Goal: Information Seeking & Learning: Learn about a topic

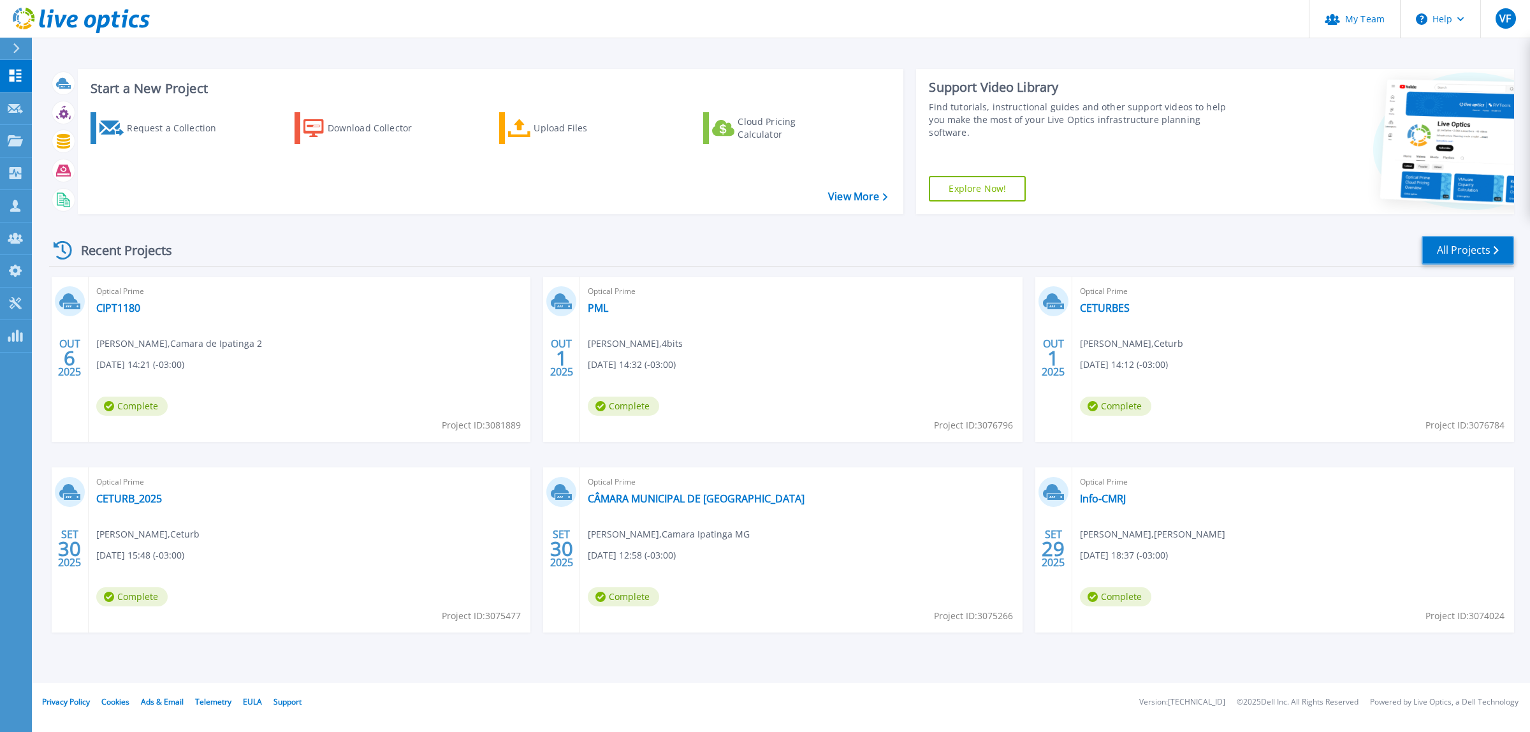
click at [1455, 254] on link "All Projects" at bounding box center [1468, 250] width 92 height 29
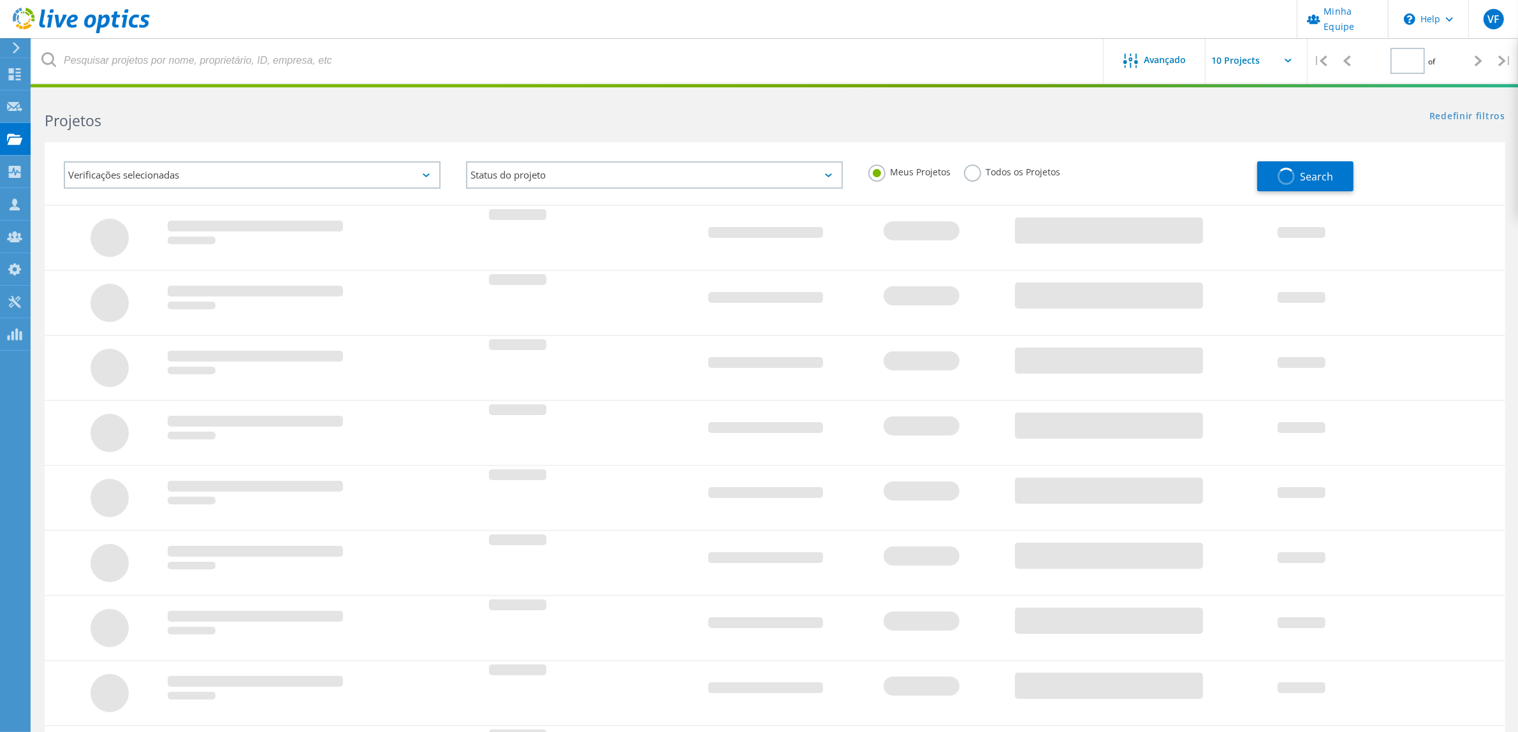
type input "1"
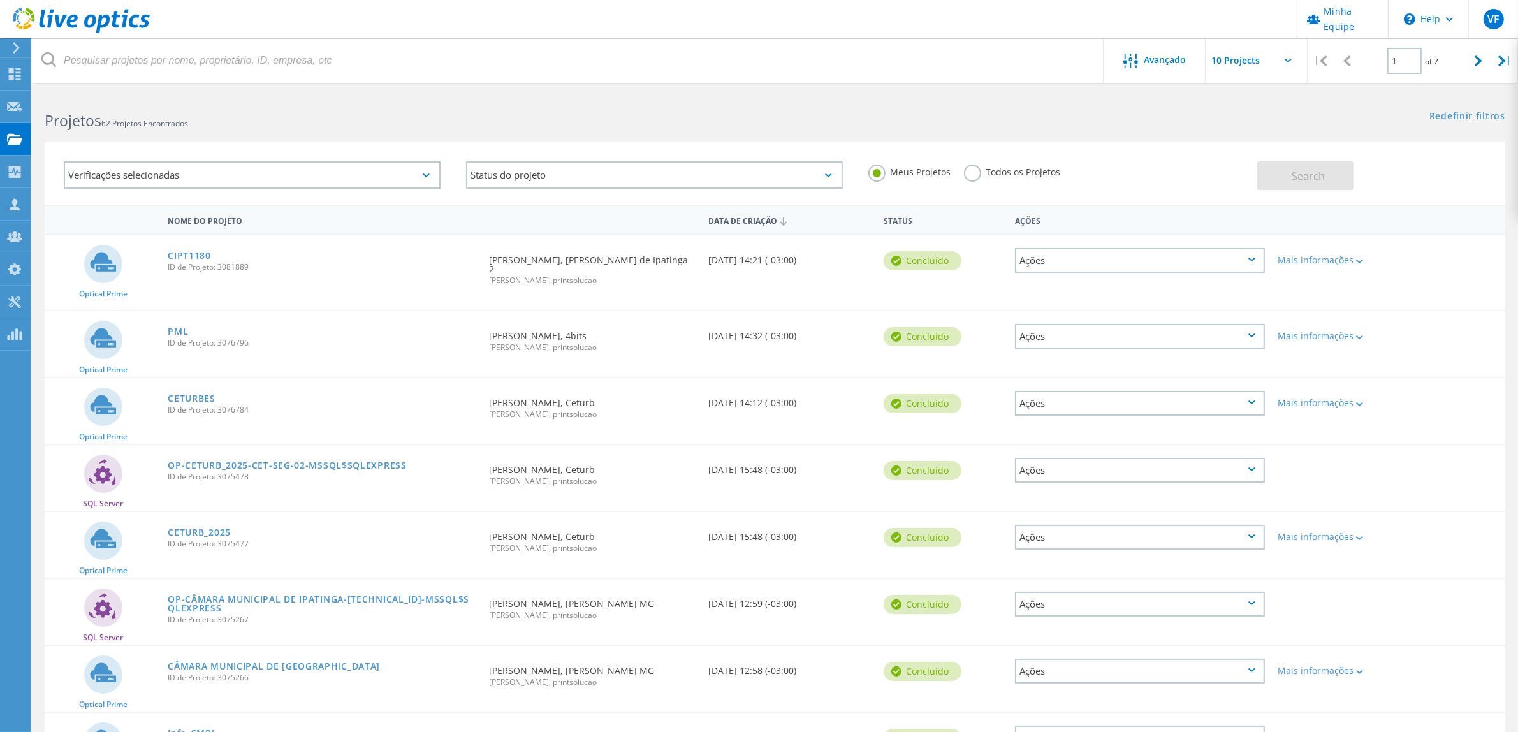
drag, startPoint x: 988, startPoint y: 179, endPoint x: 989, endPoint y: 172, distance: 7.0
click at [989, 177] on div "Todos os Projetos" at bounding box center [1012, 173] width 97 height 18
click at [989, 172] on label "Todos os Projetos" at bounding box center [1012, 170] width 97 height 12
click at [0, 0] on input "Todos os Projetos" at bounding box center [0, 0] width 0 height 0
click at [1339, 171] on button "Search" at bounding box center [1305, 175] width 96 height 29
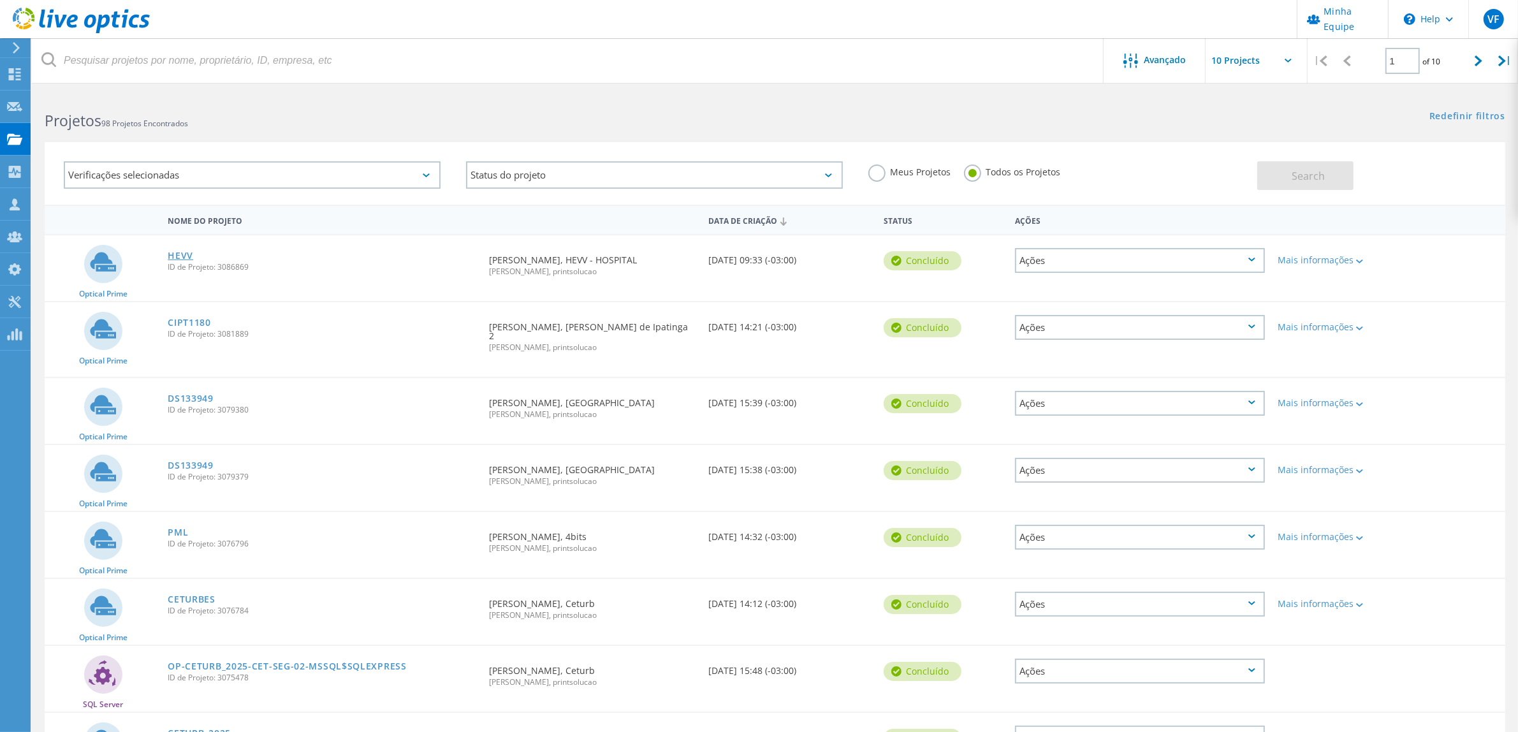
click at [180, 254] on link "HEVV" at bounding box center [181, 255] width 26 height 9
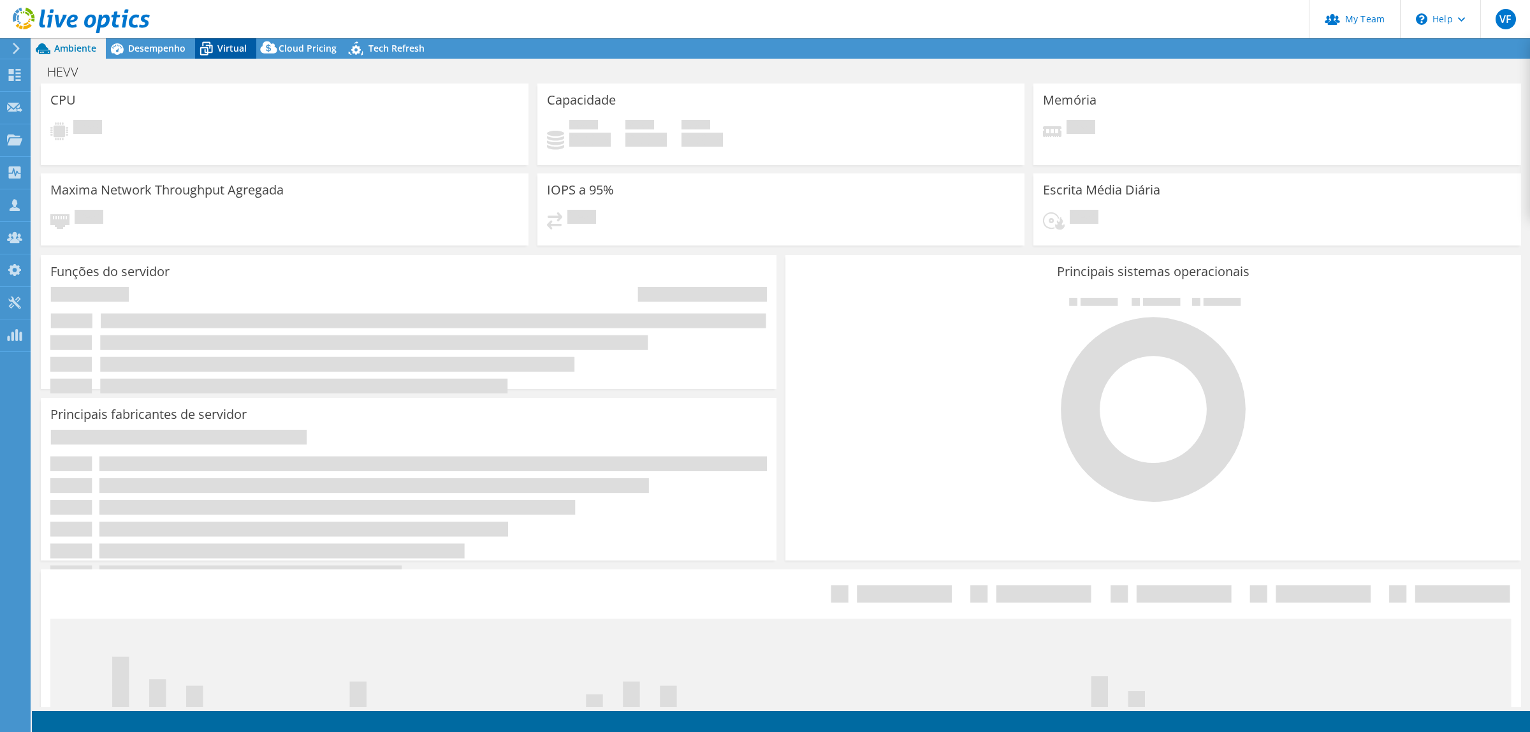
click at [220, 47] on span "Virtual" at bounding box center [231, 48] width 29 height 12
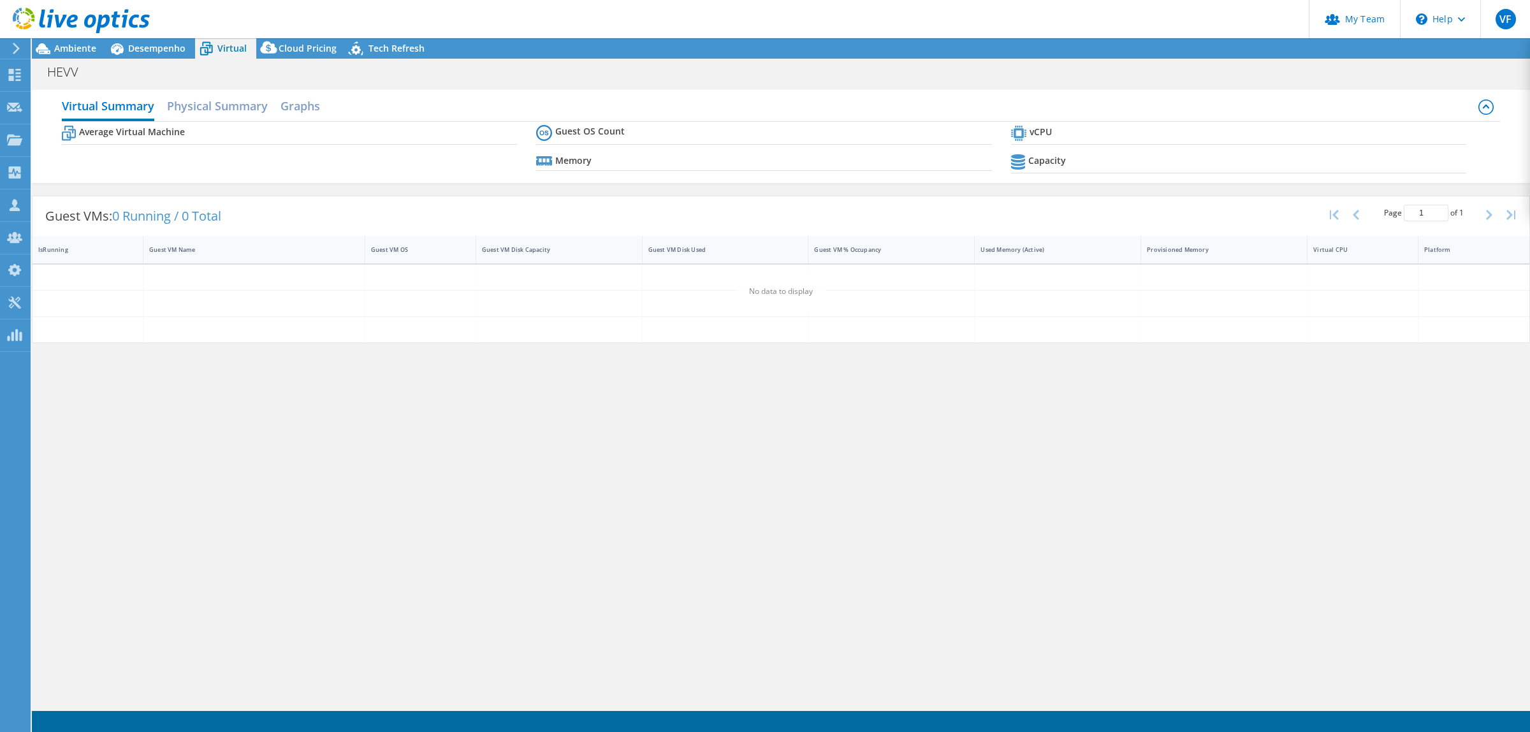
select select "USD"
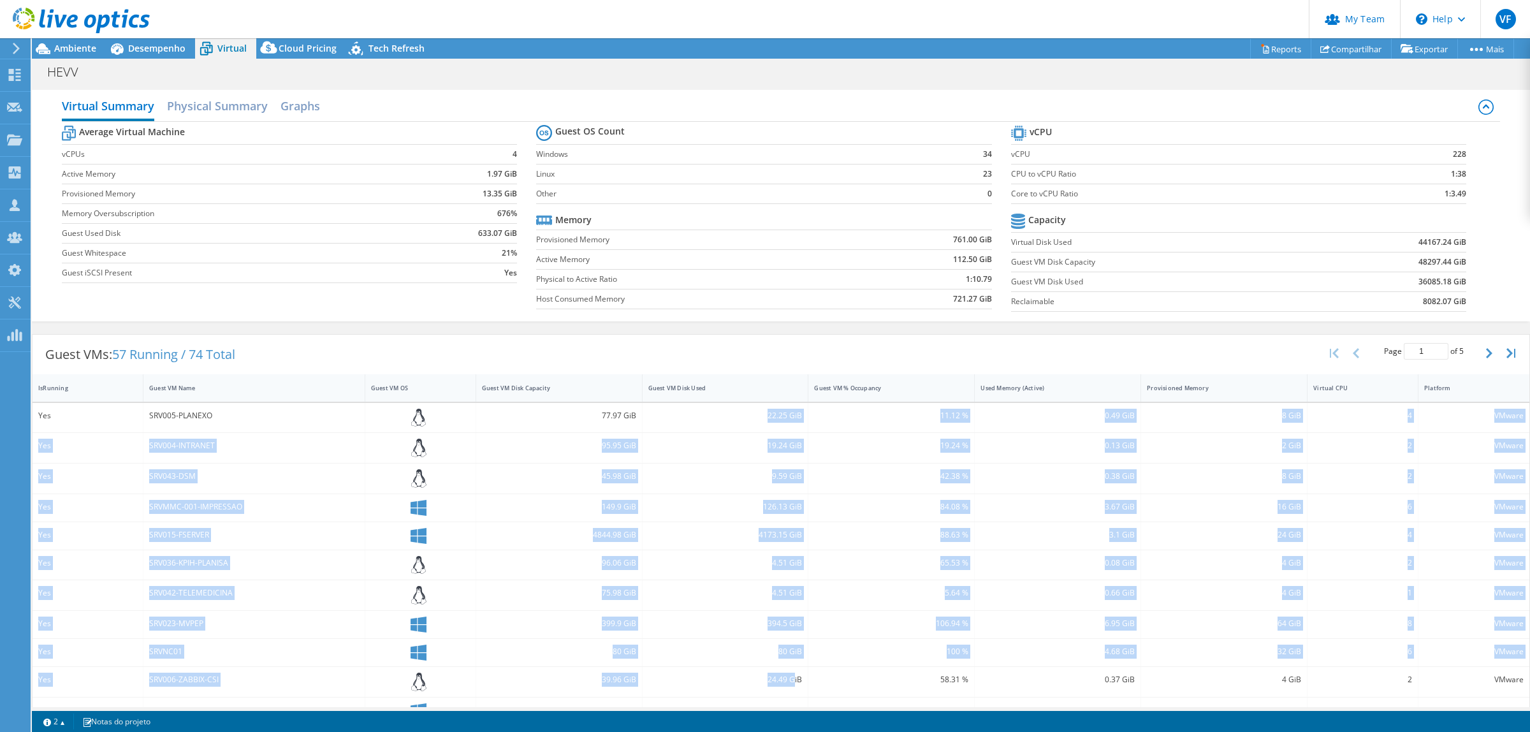
drag, startPoint x: 759, startPoint y: 414, endPoint x: 787, endPoint y: 679, distance: 266.0
click at [787, 679] on div "Yes SRV005-PLANEXO 77.97 GiB 22.25 GiB 11.12 % 0.49 GiB 8 GiB 4 VMware Yes SRV0…" at bounding box center [781, 621] width 1497 height 436
click at [787, 679] on div "24.49 GiB" at bounding box center [725, 680] width 154 height 14
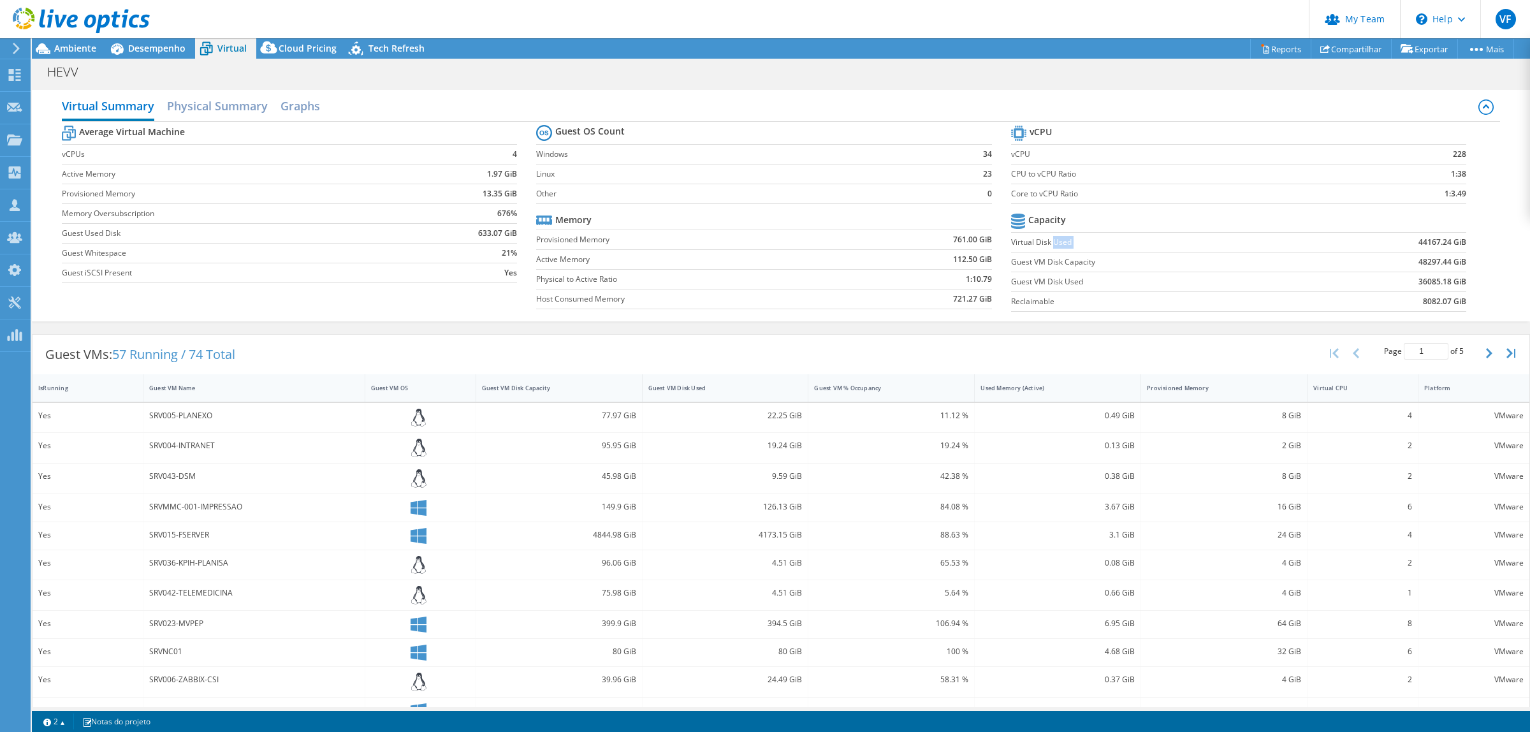
drag, startPoint x: 1046, startPoint y: 241, endPoint x: 1366, endPoint y: 247, distance: 320.7
click at [1382, 247] on tr "Virtual Disk Used 44167.24 GiB" at bounding box center [1238, 242] width 455 height 20
click at [1363, 247] on td "44167.24 GiB" at bounding box center [1387, 242] width 157 height 20
drag, startPoint x: 1401, startPoint y: 286, endPoint x: 1447, endPoint y: 284, distance: 45.9
click at [1447, 284] on td "36085.18 GiB" at bounding box center [1387, 282] width 157 height 20
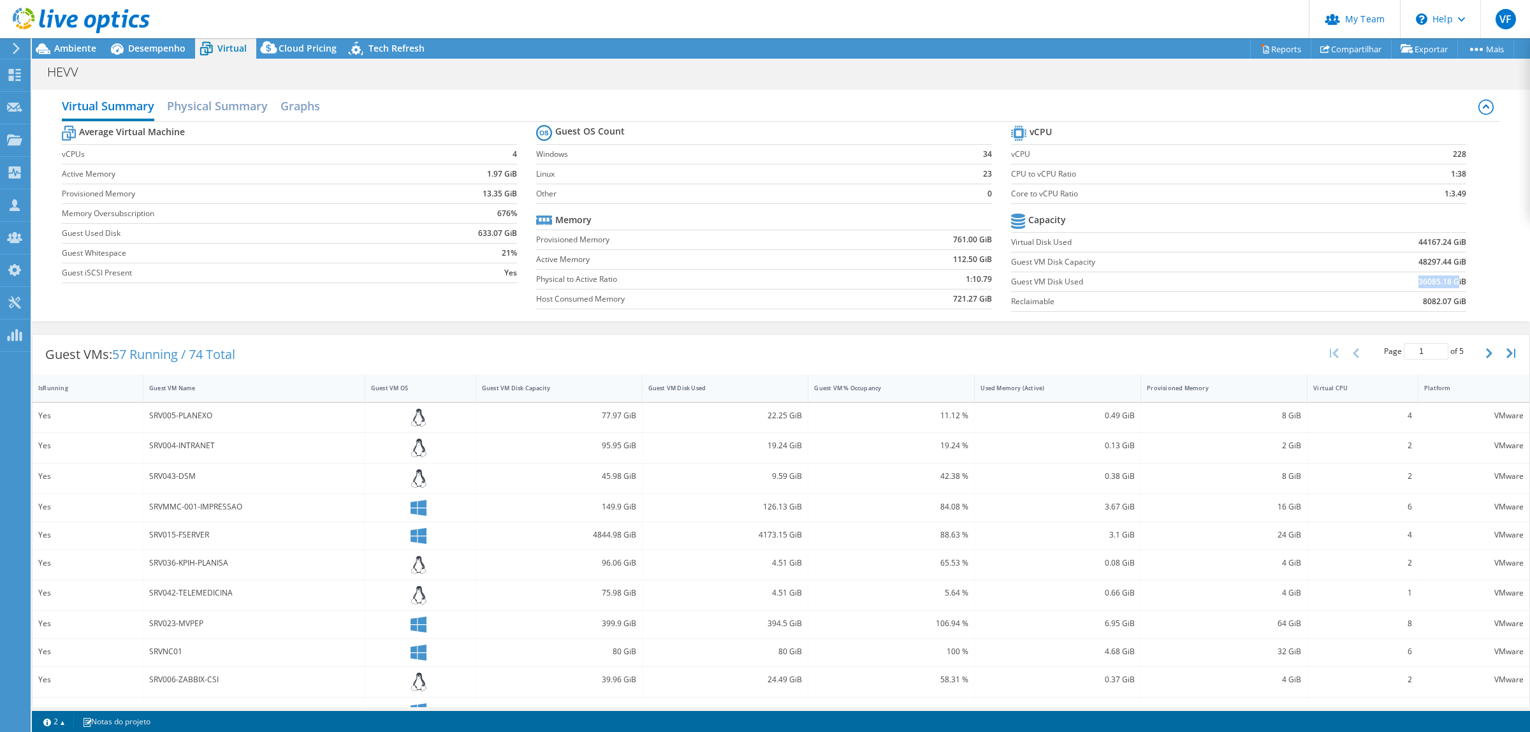
click at [1283, 115] on div "Virtual Summary Physical Summary Graphs" at bounding box center [781, 107] width 1438 height 29
drag, startPoint x: 1409, startPoint y: 282, endPoint x: 1429, endPoint y: 281, distance: 19.8
click at [1429, 281] on b "36085.18 GiB" at bounding box center [1442, 281] width 48 height 13
click at [1369, 292] on td "8082.07 GiB" at bounding box center [1387, 301] width 157 height 20
drag, startPoint x: 1432, startPoint y: 284, endPoint x: 1442, endPoint y: 284, distance: 9.6
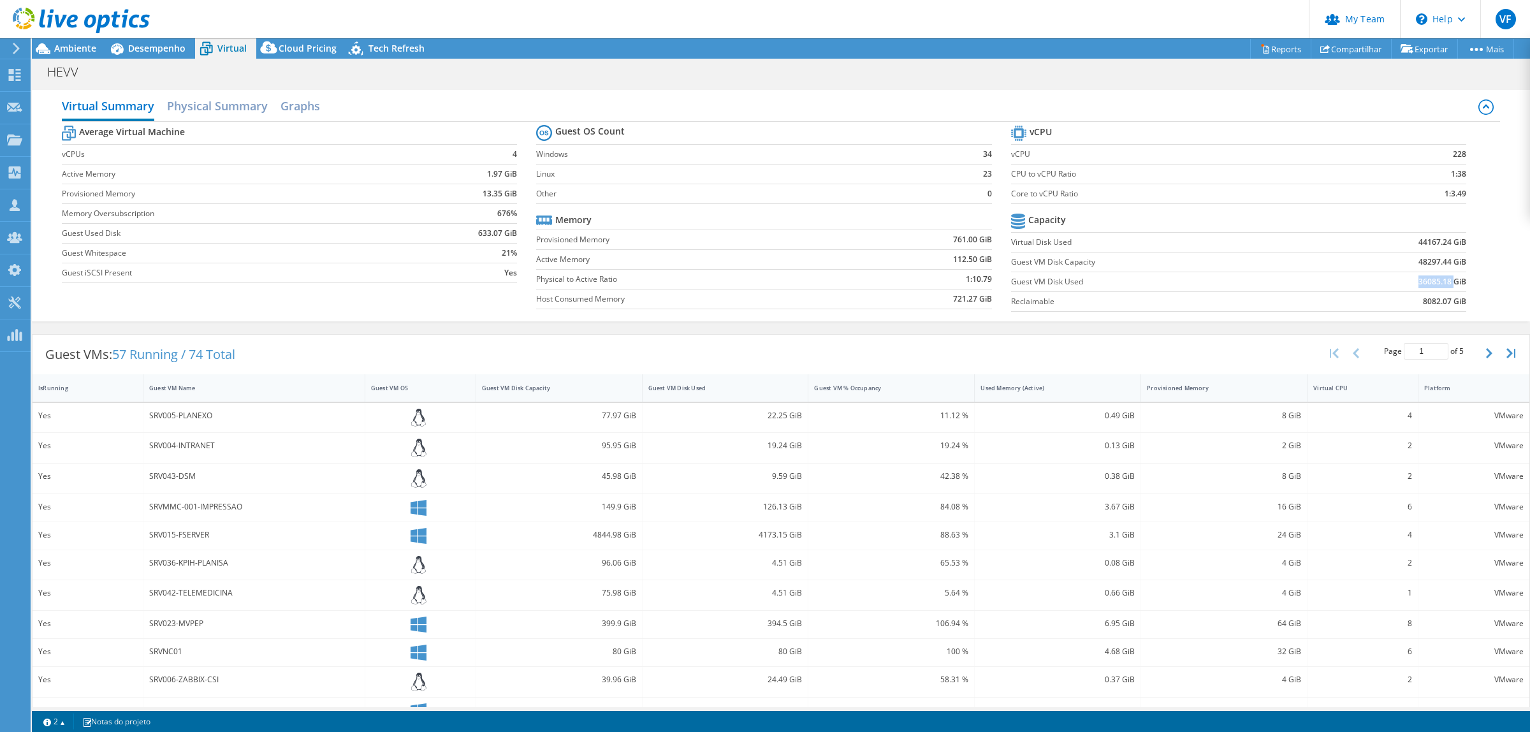
click at [1442, 284] on td "36085.18 GiB" at bounding box center [1387, 282] width 157 height 20
click at [1442, 282] on b "36085.18 GiB" at bounding box center [1442, 281] width 48 height 13
drag, startPoint x: 1047, startPoint y: 257, endPoint x: 1067, endPoint y: 258, distance: 19.8
click at [1067, 258] on label "Guest VM Disk Capacity" at bounding box center [1160, 262] width 298 height 13
click at [1063, 259] on label "Guest VM Disk Capacity" at bounding box center [1160, 262] width 298 height 13
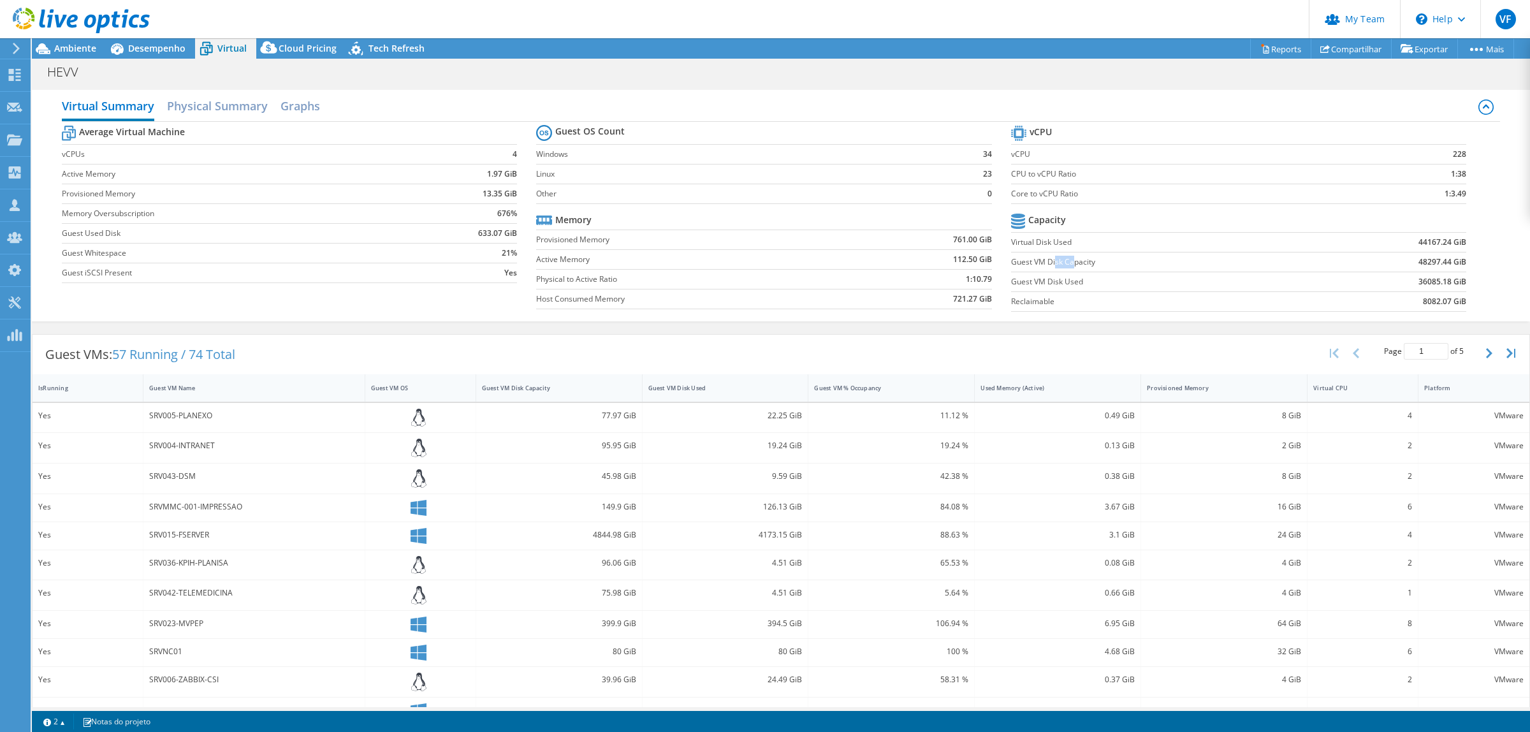
click at [1046, 260] on label "Guest VM Disk Capacity" at bounding box center [1160, 262] width 298 height 13
drag, startPoint x: 1041, startPoint y: 275, endPoint x: 1465, endPoint y: 281, distance: 424.0
click at [1468, 279] on section "vCPU vCPU 228 CPU to vCPU Ratio 1:38 Core to vCPU Ratio 1:3.49 Capacity Virtual…" at bounding box center [1248, 220] width 474 height 196
click at [1441, 281] on b "36085.18 GiB" at bounding box center [1442, 281] width 48 height 13
drag, startPoint x: 1388, startPoint y: 288, endPoint x: 1454, endPoint y: 284, distance: 65.1
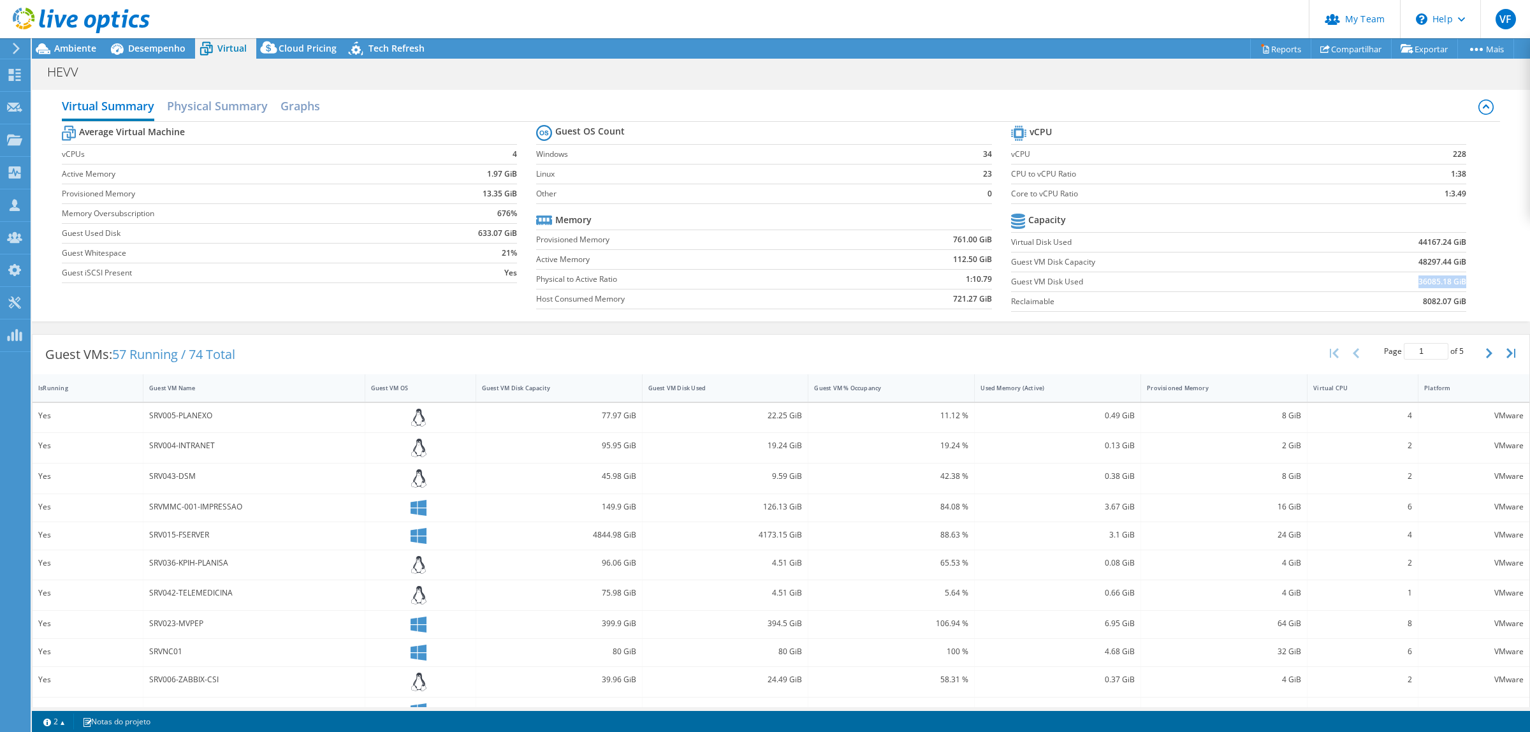
click at [1454, 284] on td "36085.18 GiB" at bounding box center [1387, 282] width 157 height 20
click at [1448, 298] on b "8082.07 GiB" at bounding box center [1444, 301] width 43 height 13
drag, startPoint x: 1455, startPoint y: 284, endPoint x: 1413, endPoint y: 278, distance: 41.8
click at [1413, 278] on section "vCPU vCPU 228 CPU to vCPU Ratio 1:38 Core to vCPU Ratio 1:3.49 Capacity Virtual…" at bounding box center [1248, 220] width 474 height 196
click at [1399, 281] on td "36085.18 GiB" at bounding box center [1387, 282] width 157 height 20
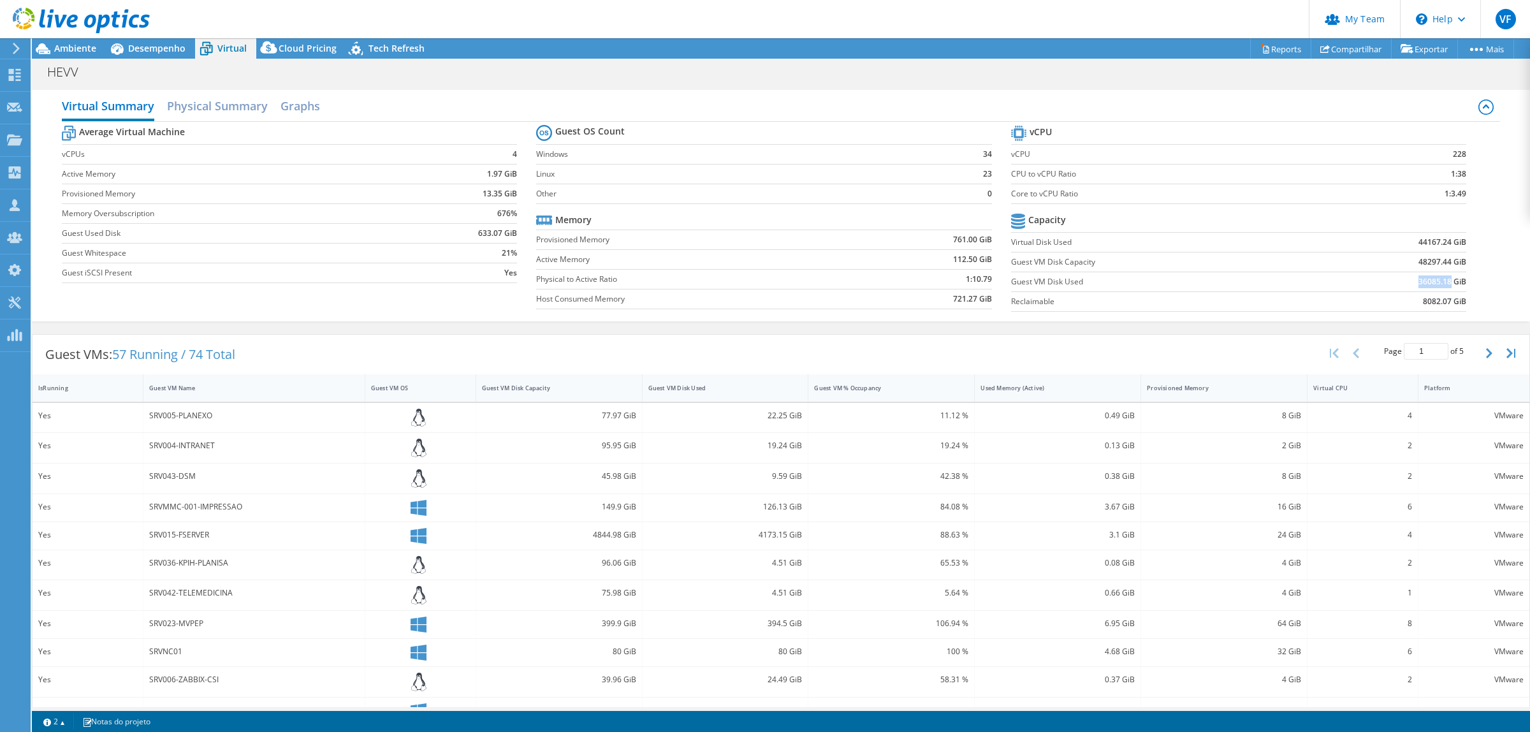
drag, startPoint x: 1415, startPoint y: 279, endPoint x: 1431, endPoint y: 281, distance: 16.0
click at [1431, 281] on td "36085.18 GiB" at bounding box center [1387, 282] width 157 height 20
copy b "36085.18"
